Goal: Information Seeking & Learning: Learn about a topic

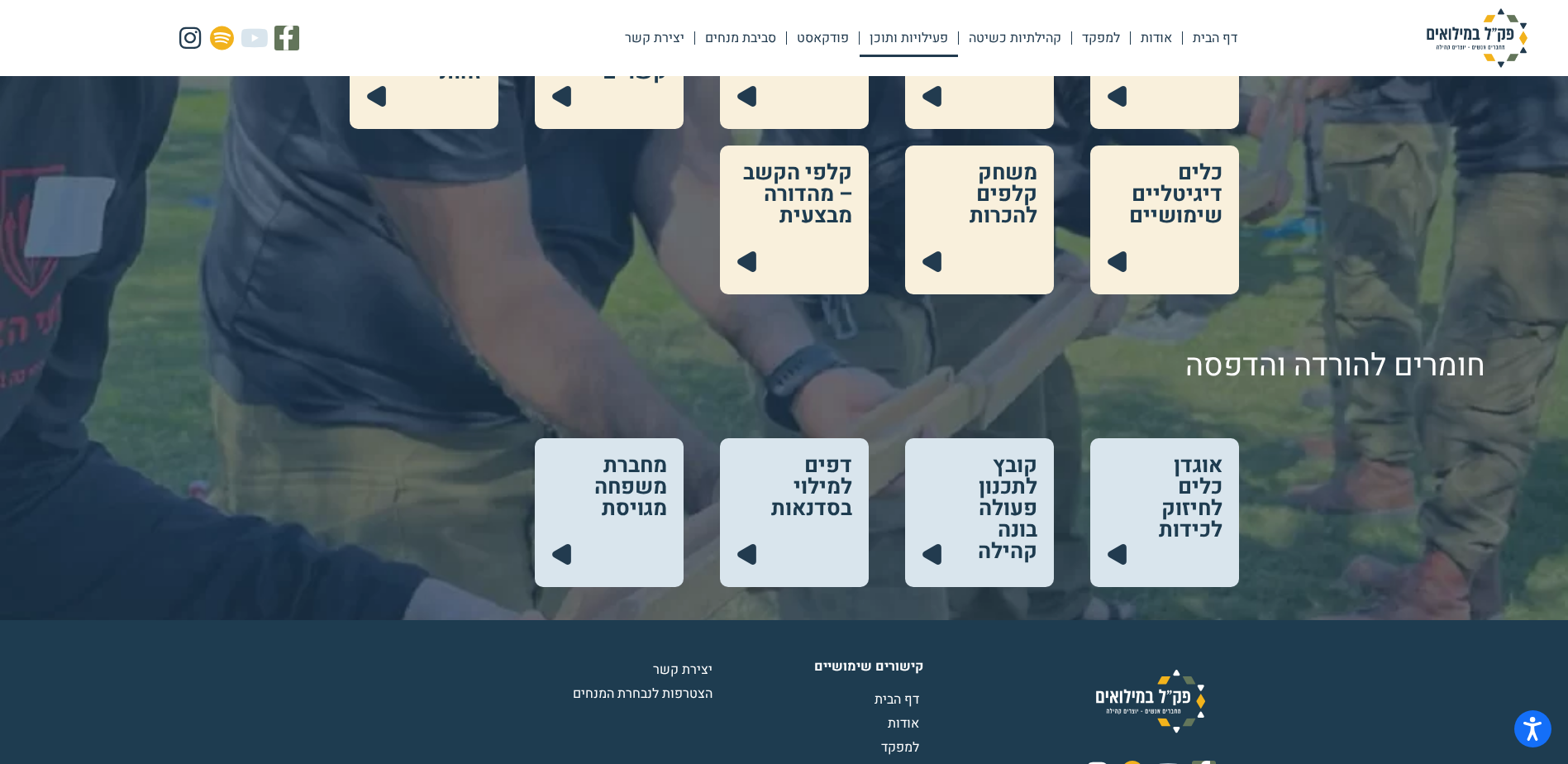
scroll to position [802, 0]
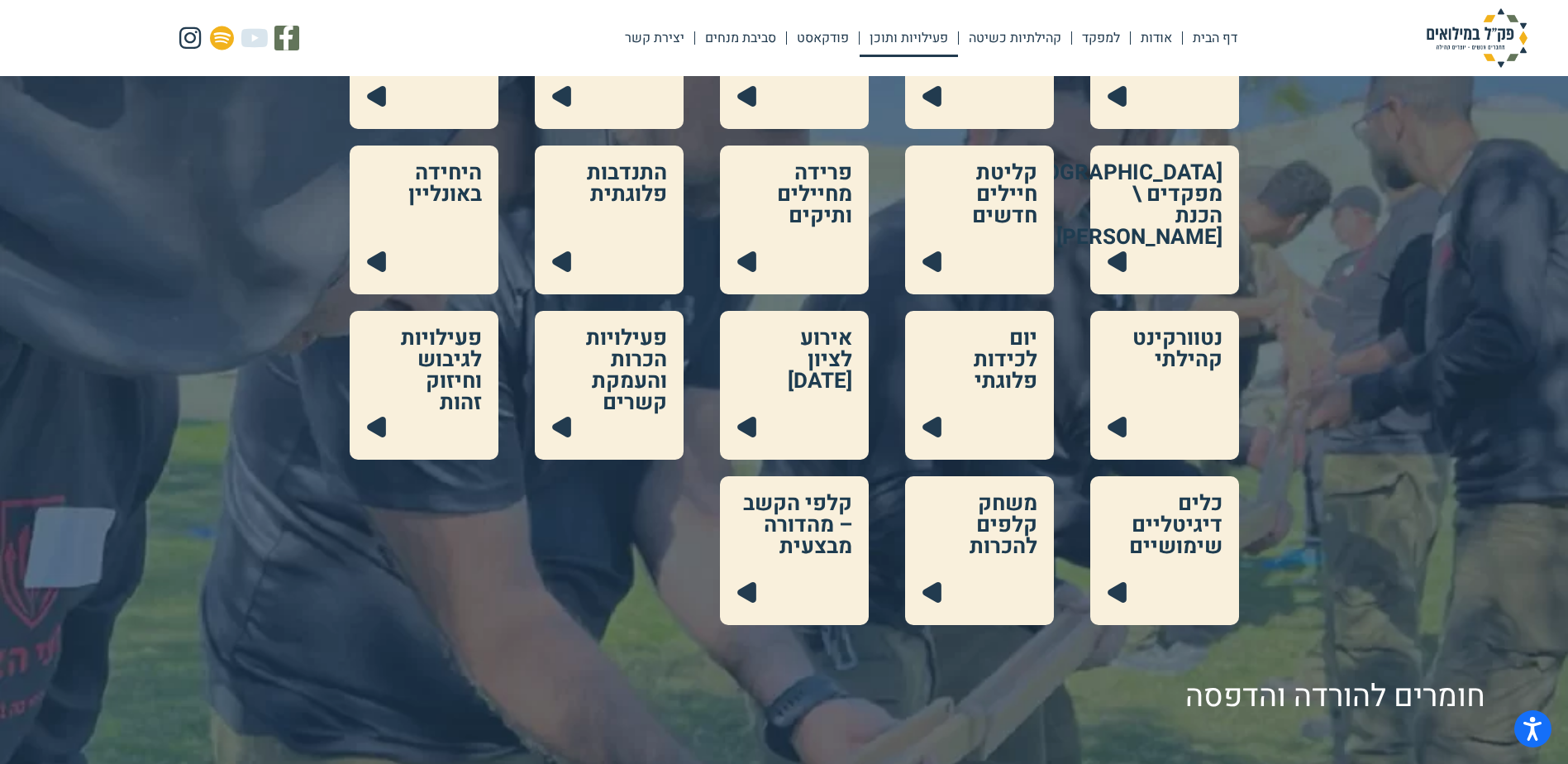
scroll to position [802, 0]
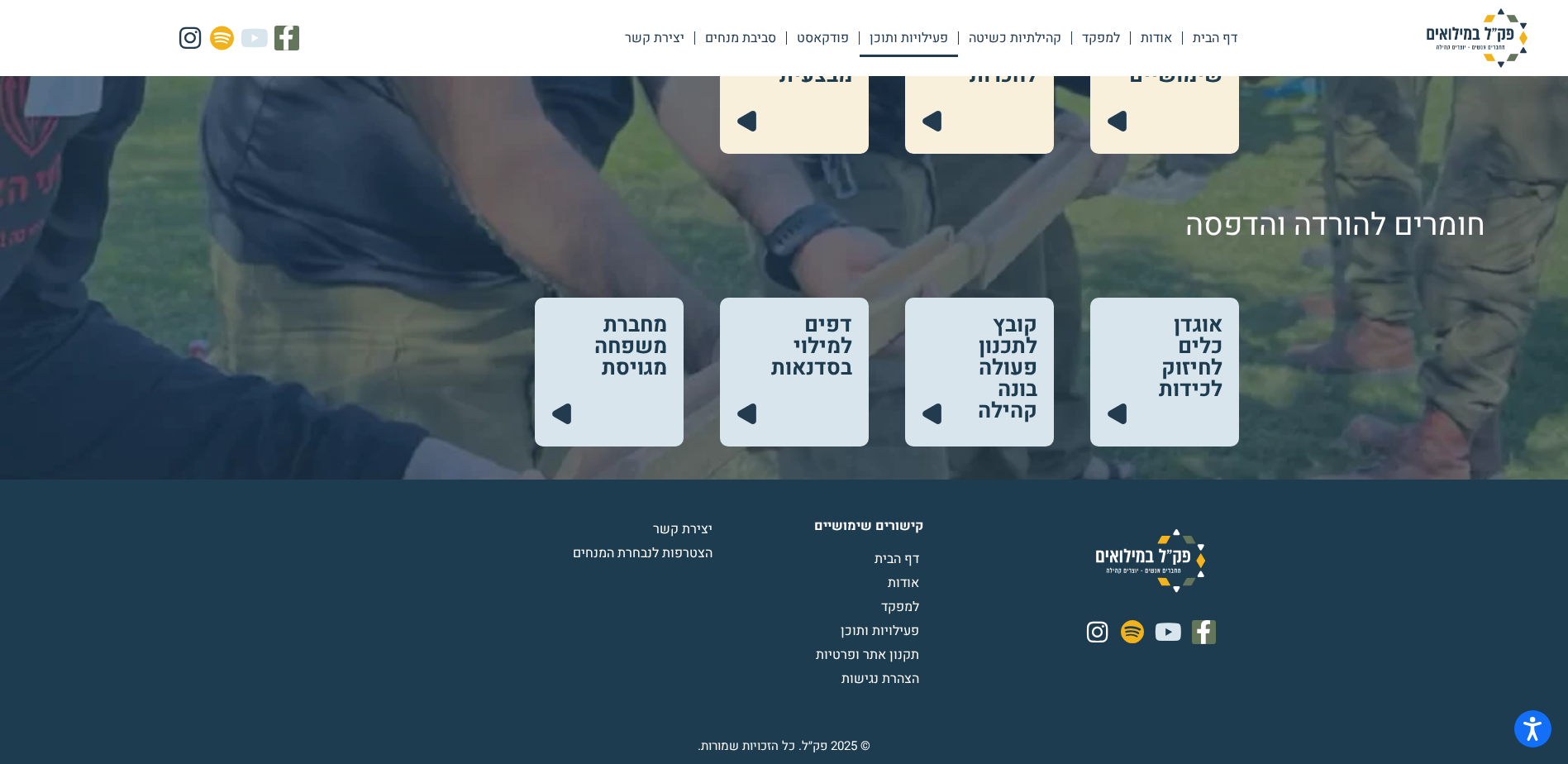
click at [999, 372] on link at bounding box center [979, 372] width 149 height 149
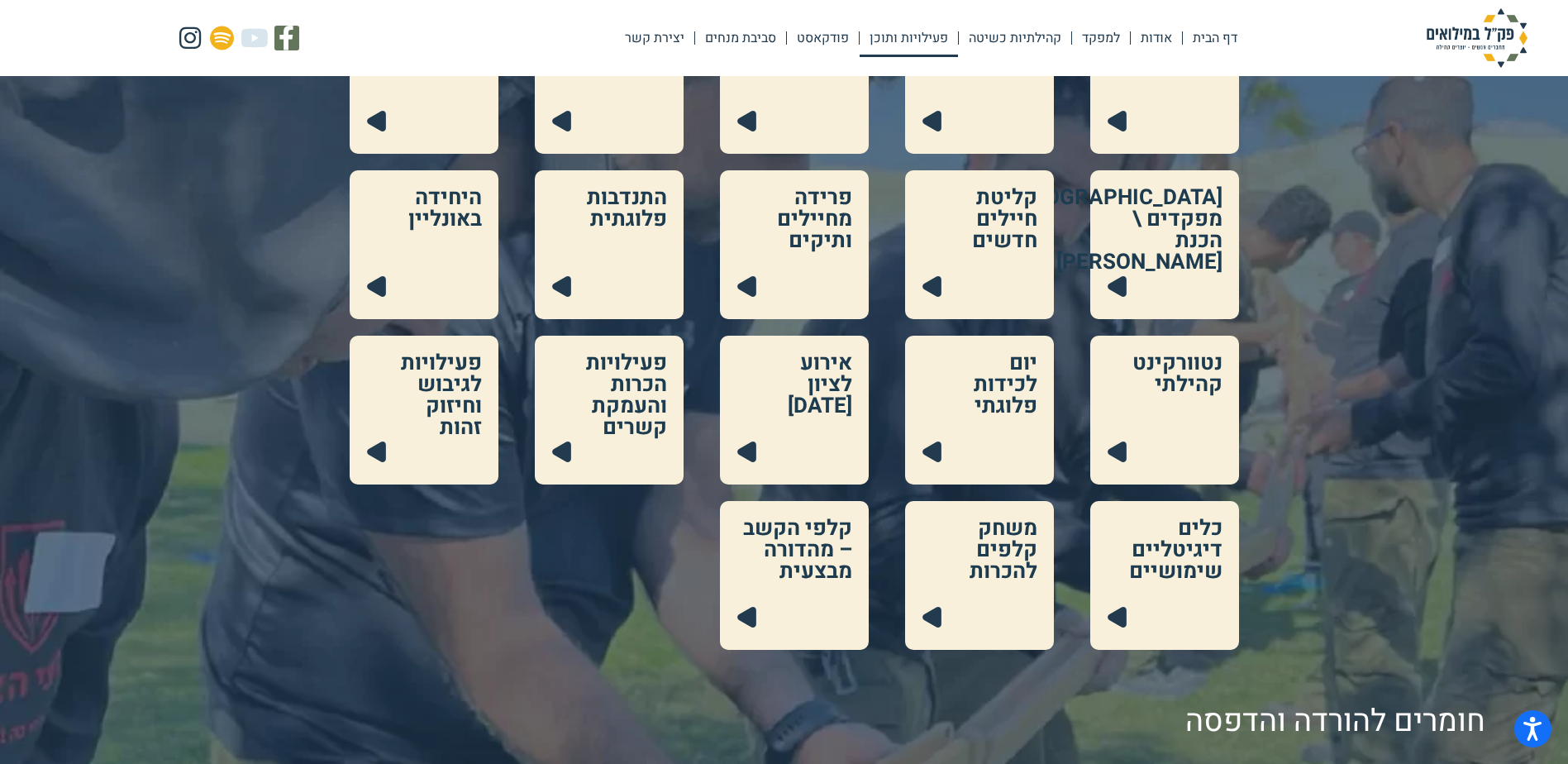
scroll to position [0, 0]
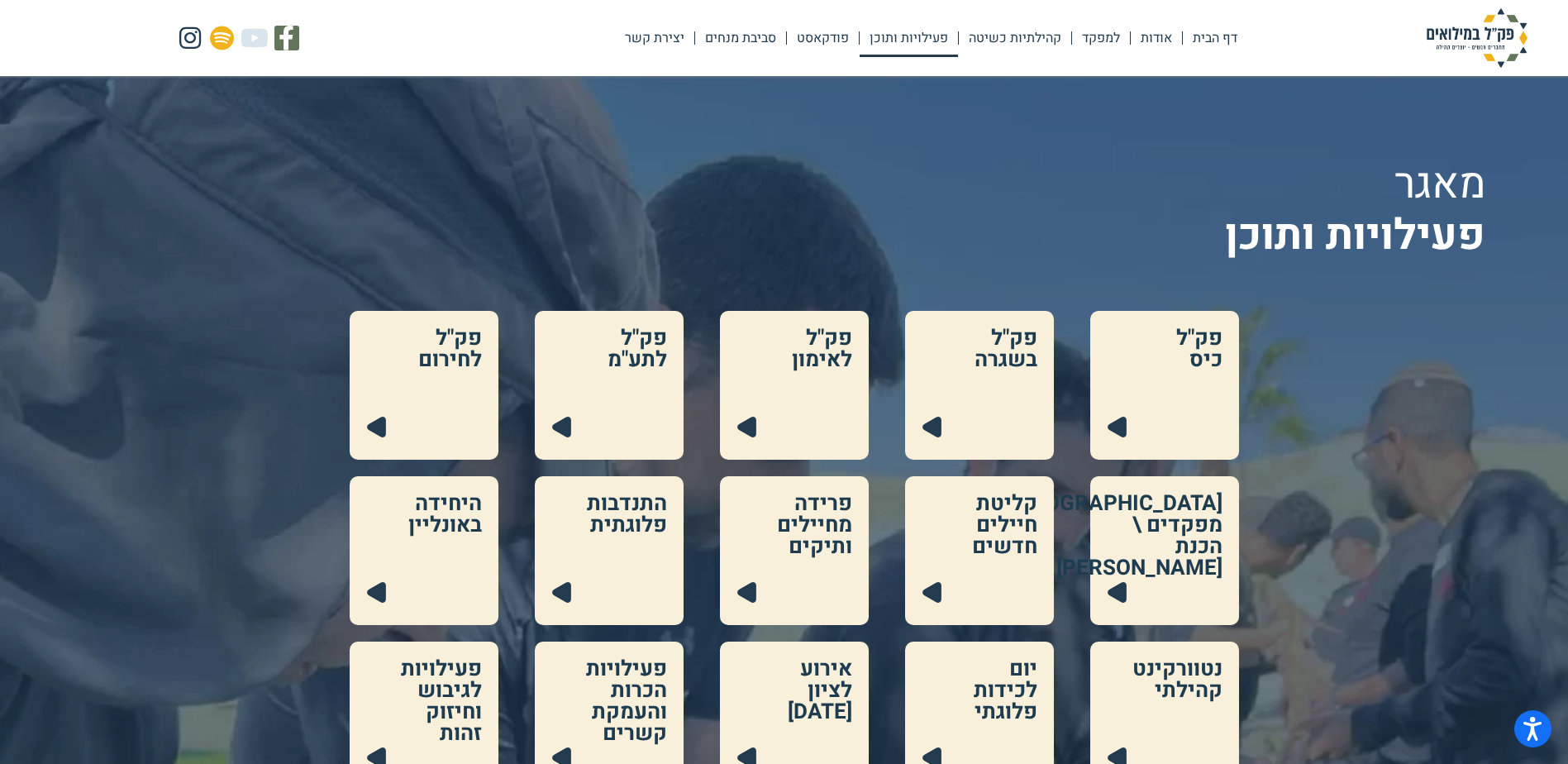
drag, startPoint x: 988, startPoint y: 557, endPoint x: 988, endPoint y: 585, distance: 28.0
click at [988, 557] on link at bounding box center [979, 550] width 149 height 149
click at [632, 396] on link at bounding box center [609, 385] width 149 height 149
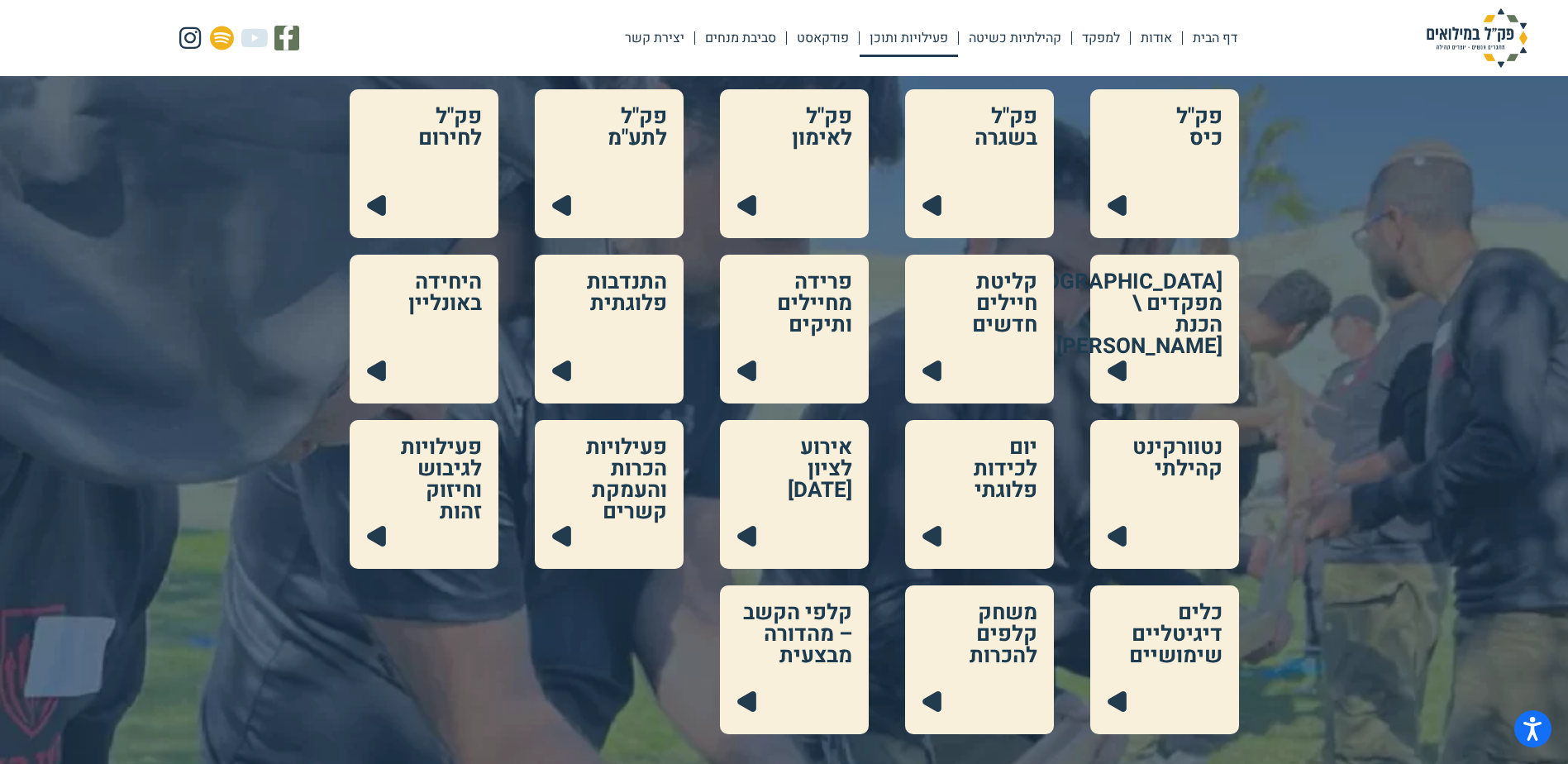
scroll to position [248, 0]
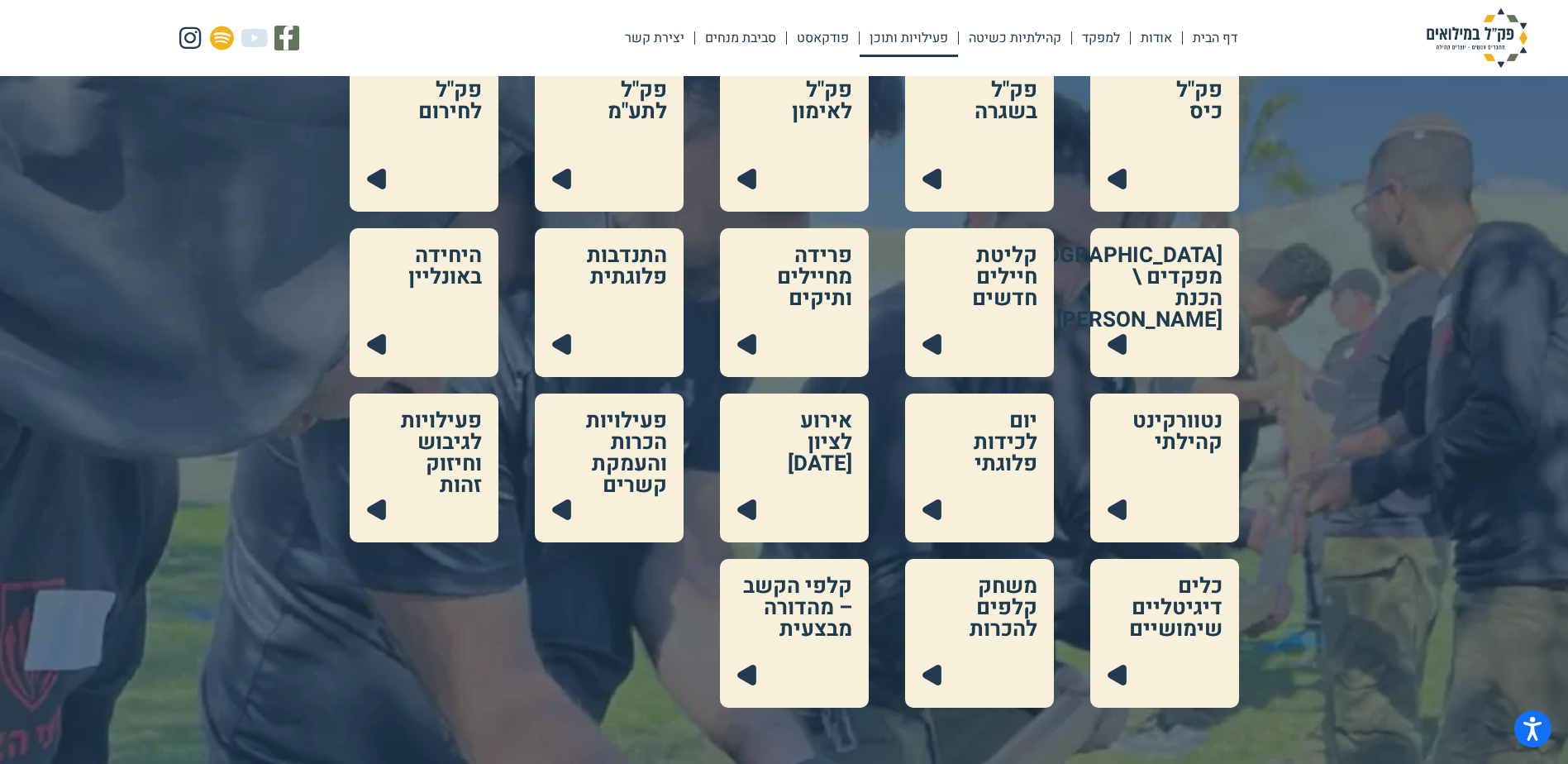
click at [425, 294] on link at bounding box center [424, 302] width 149 height 149
click at [1162, 461] on link at bounding box center [1165, 467] width 149 height 149
click at [1187, 627] on link at bounding box center [1165, 633] width 149 height 149
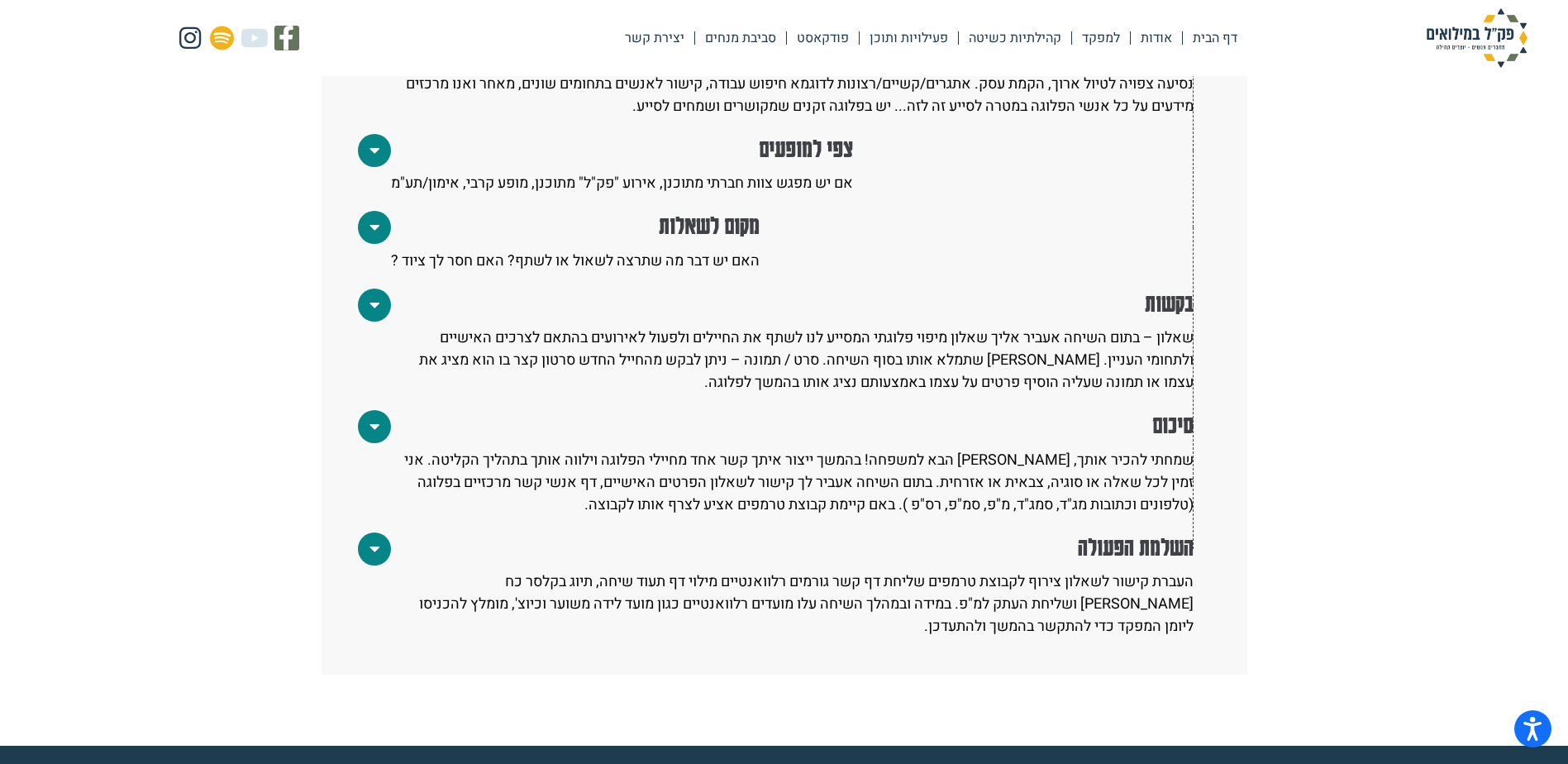
scroll to position [1910, 0]
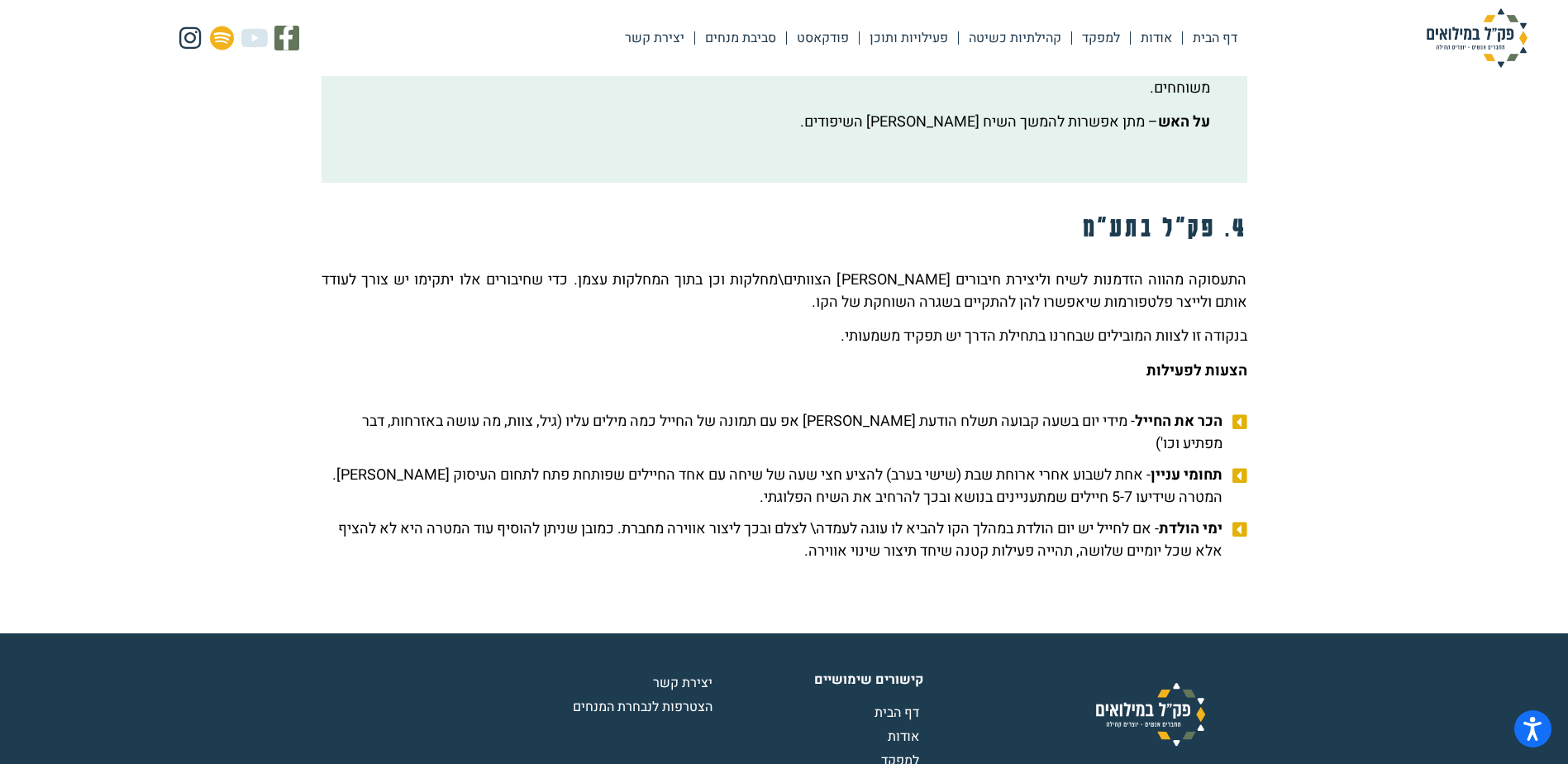
scroll to position [2314, 0]
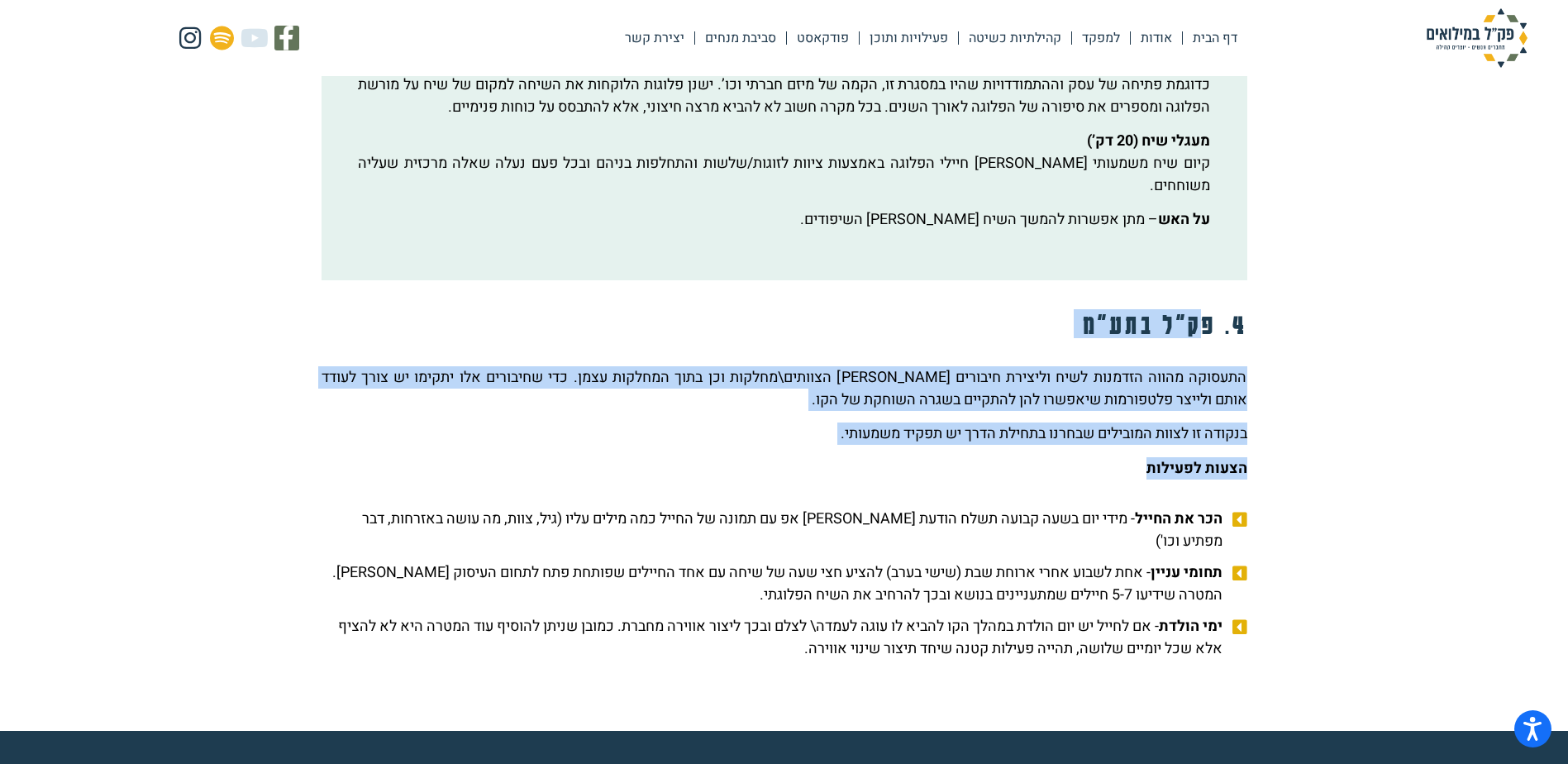
drag, startPoint x: 1208, startPoint y: 306, endPoint x: 976, endPoint y: 456, distance: 276.3
drag, startPoint x: 976, startPoint y: 456, endPoint x: 1081, endPoint y: 418, distance: 111.7
click at [1081, 422] on p "בנקודה זו לצוות המובילים שבחרנו בתחילת הדרך יש תפקיד משמעותי." at bounding box center [784, 433] width 926 height 22
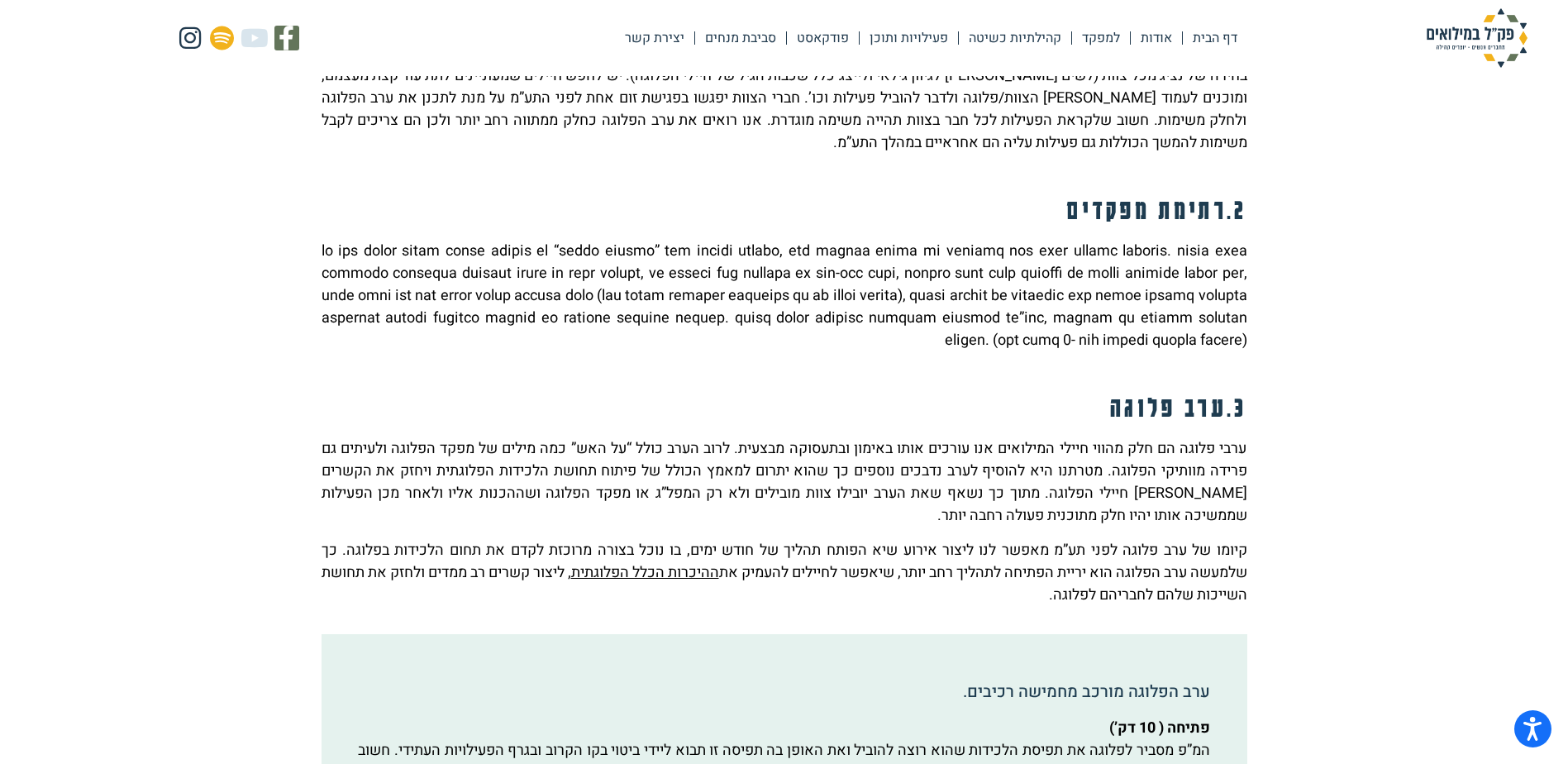
scroll to position [1653, 0]
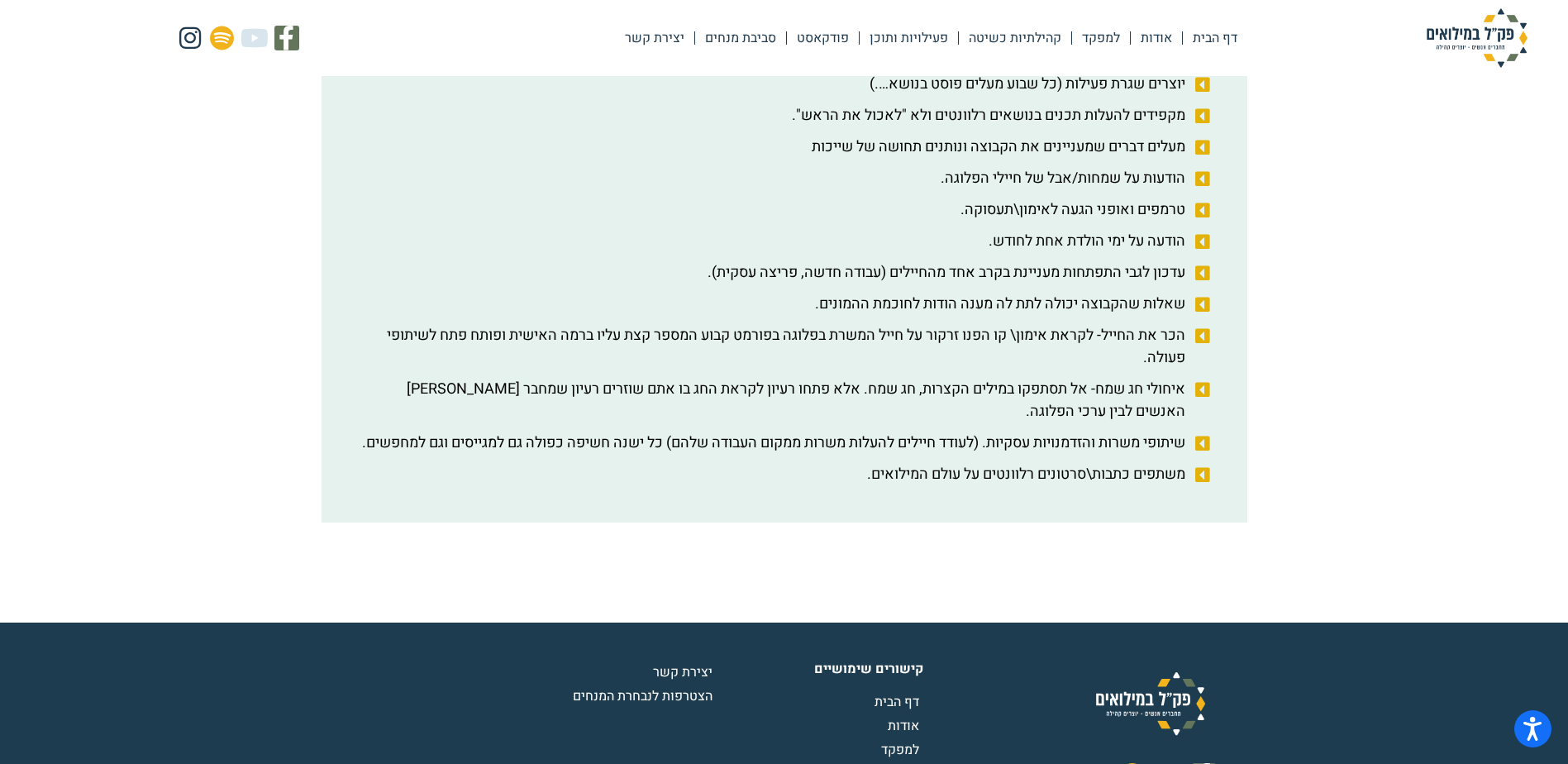
scroll to position [863, 0]
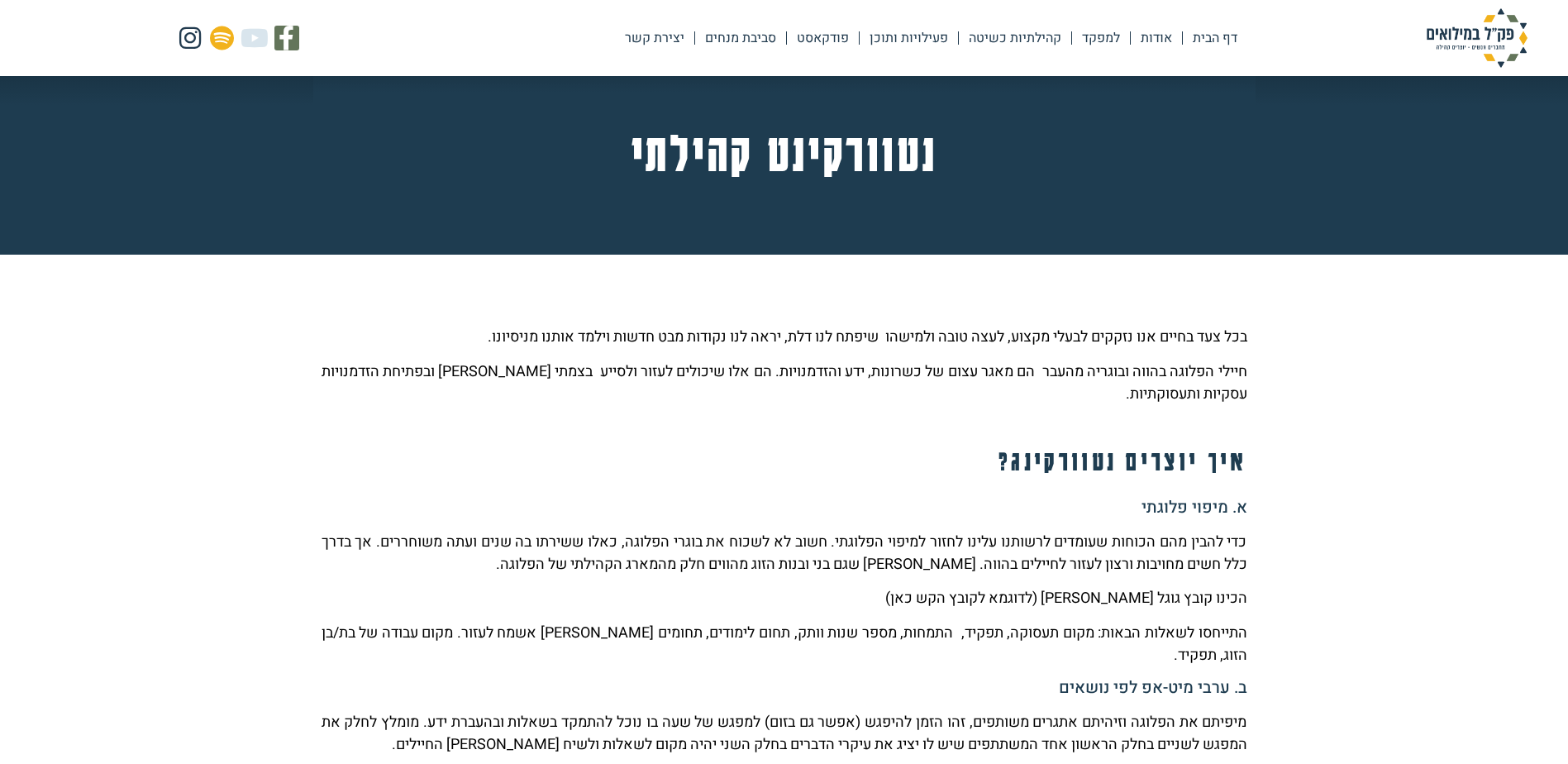
scroll to position [413, 0]
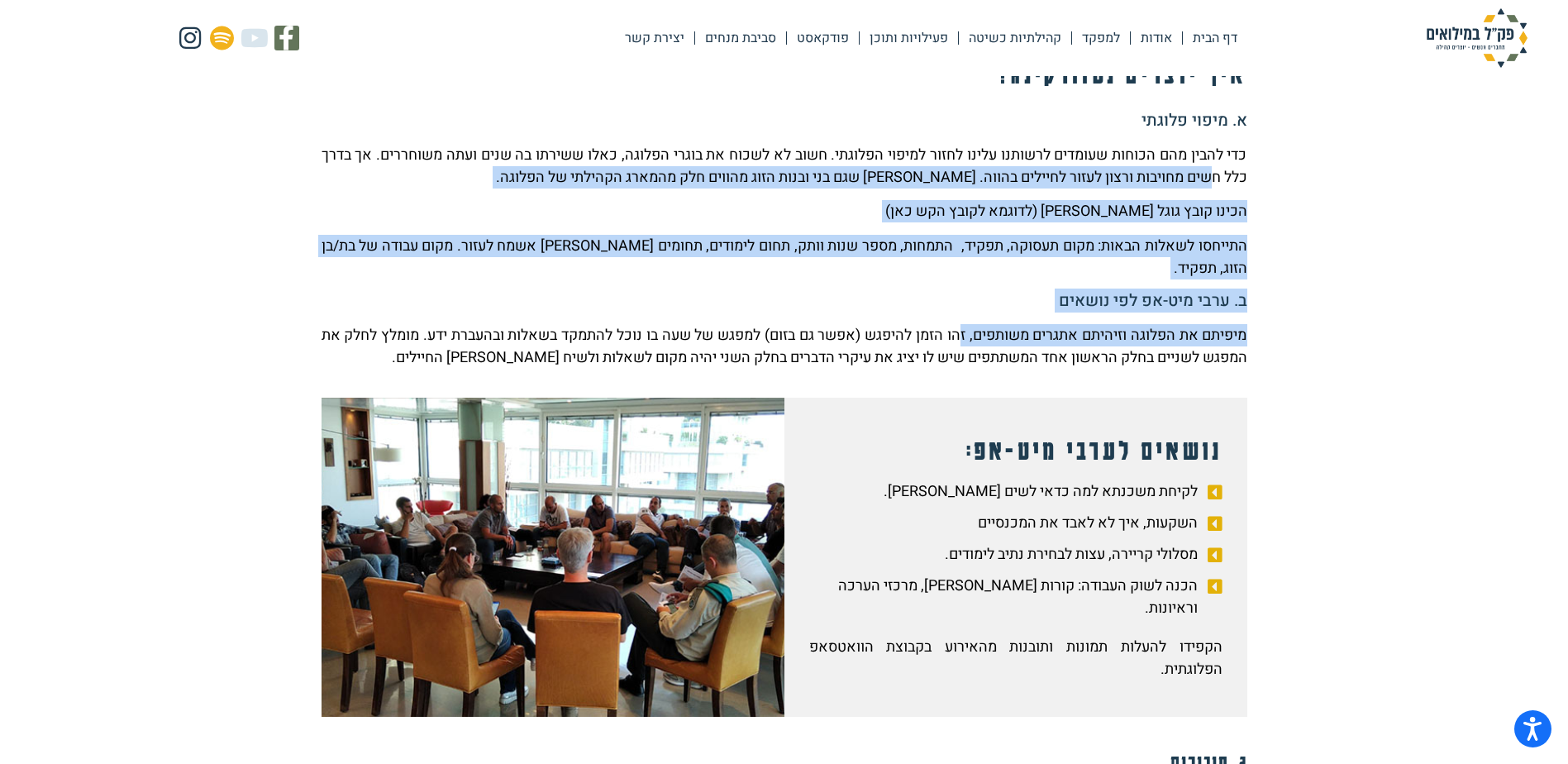
drag, startPoint x: 1179, startPoint y: 177, endPoint x: 950, endPoint y: 312, distance: 265.8
click at [950, 312] on div "א. מיפוי פלוגתי כדי להבין מהם הכוחות שעומדים לרשותנו עלינו לחזור למיפוי הפלוגתי…" at bounding box center [784, 240] width 926 height 258
click at [1111, 204] on p "הכינו קובץ גוגל [PERSON_NAME] (לדוגמא לקובץ הקש כאן)" at bounding box center [784, 211] width 926 height 22
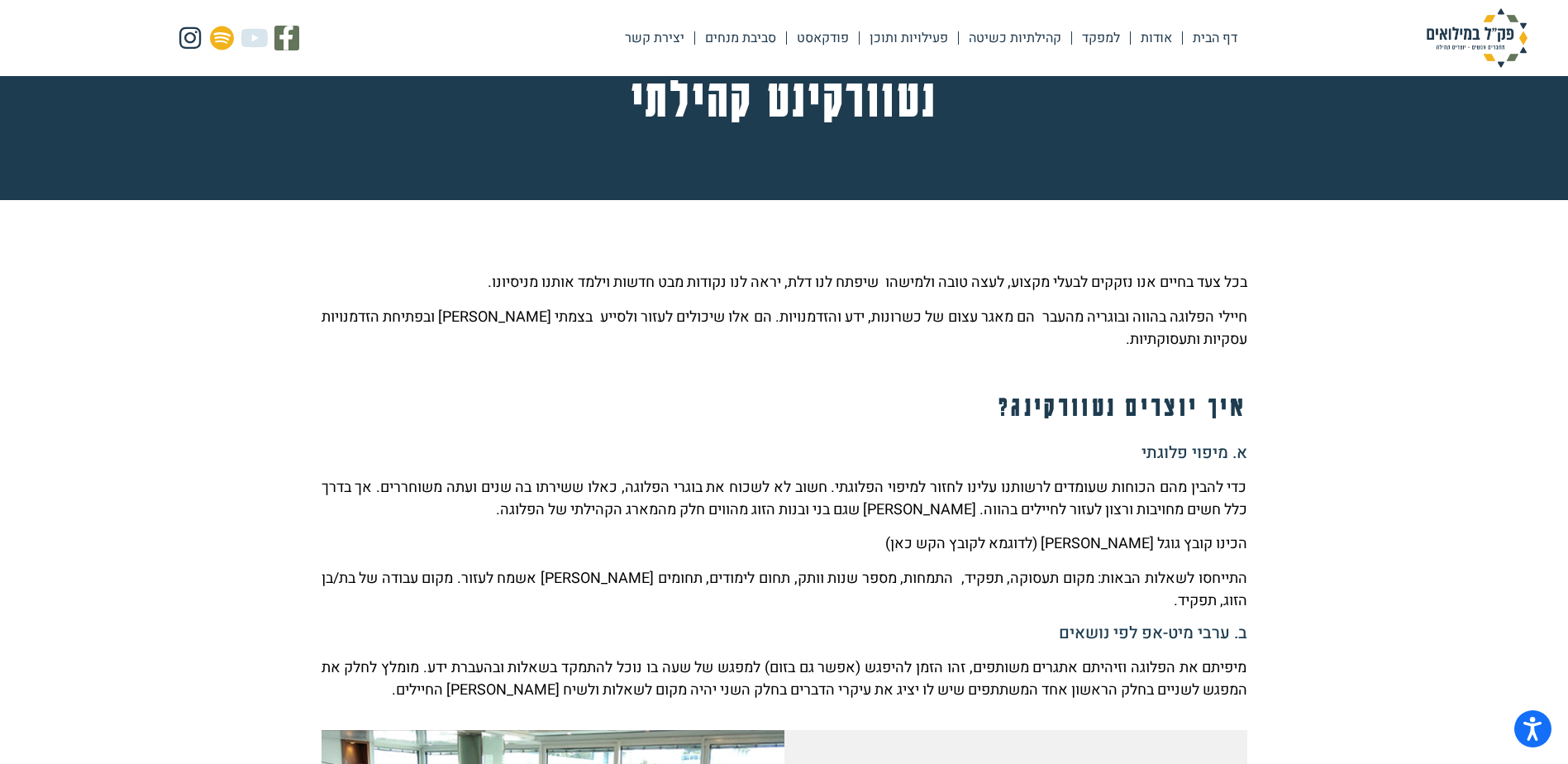
scroll to position [78, 0]
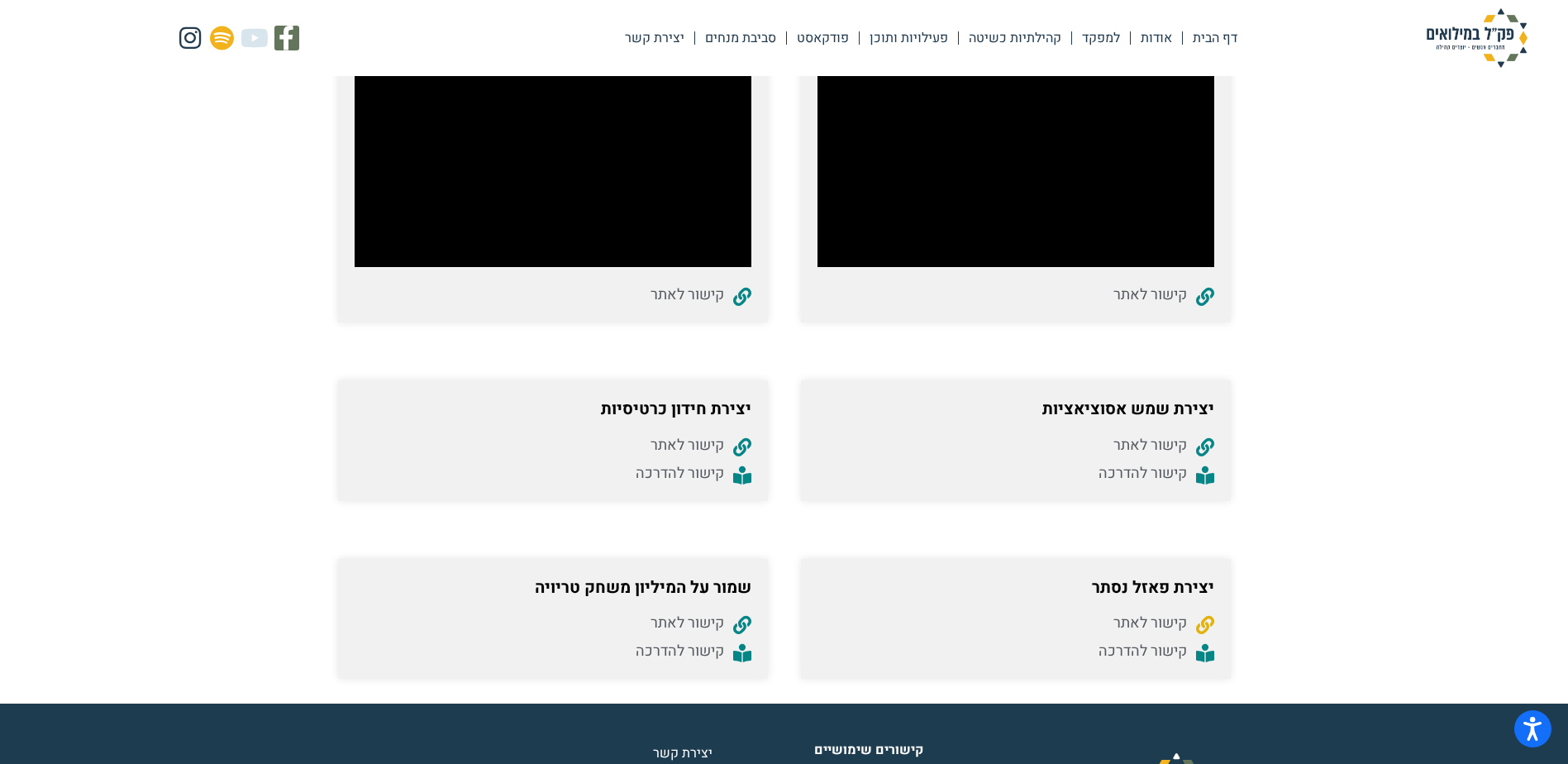
scroll to position [1381, 0]
